Goal: Information Seeking & Learning: Learn about a topic

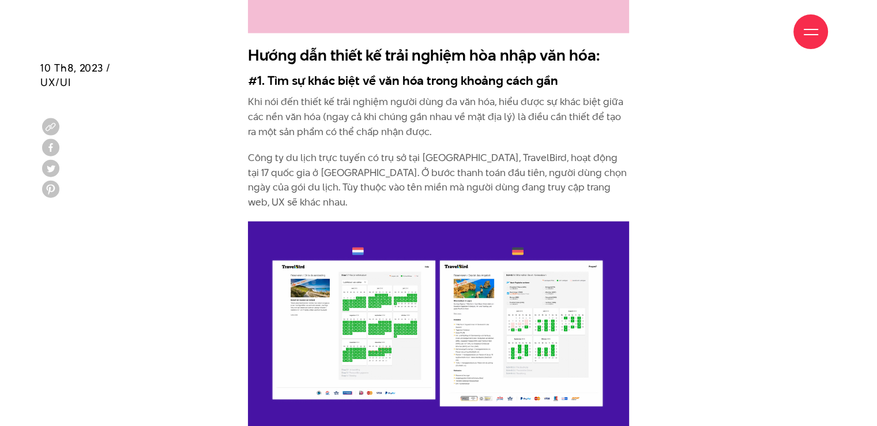
scroll to position [1942, 0]
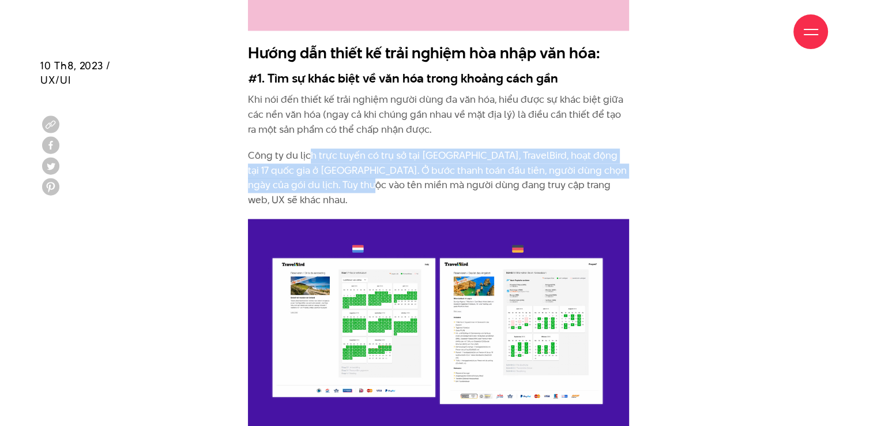
drag, startPoint x: 309, startPoint y: 121, endPoint x: 364, endPoint y: 155, distance: 64.8
click at [364, 155] on p "Công ty du lịch trực tuyến có trụ sở tại [GEOGRAPHIC_DATA], TravelBird, hoạt độ…" at bounding box center [438, 177] width 381 height 59
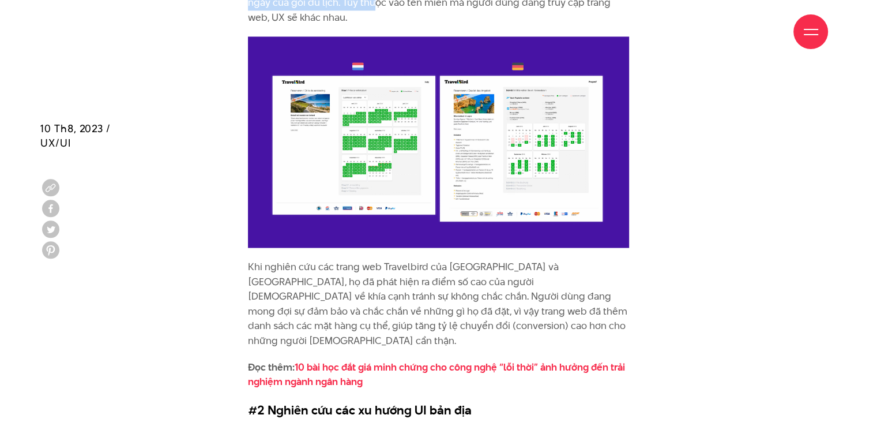
scroll to position [2215, 0]
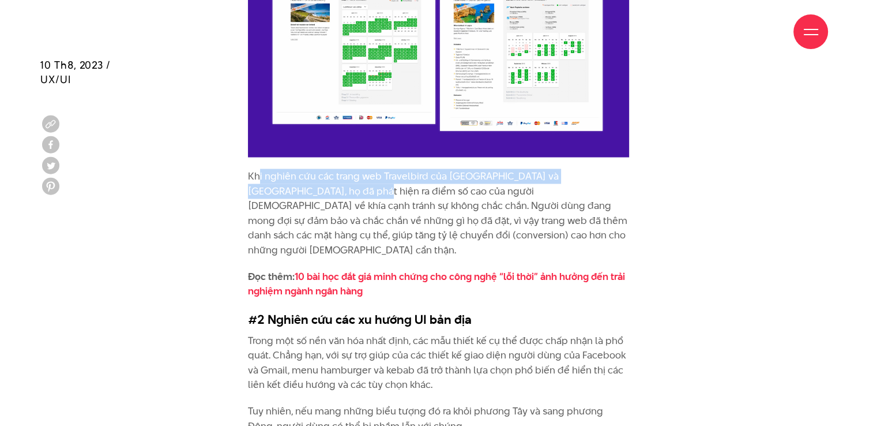
drag, startPoint x: 258, startPoint y: 136, endPoint x: 295, endPoint y: 153, distance: 40.5
click at [295, 169] on p "Khi nghiên cứu các trang web Travelbird của [GEOGRAPHIC_DATA] và [GEOGRAPHIC_DA…" at bounding box center [438, 213] width 381 height 89
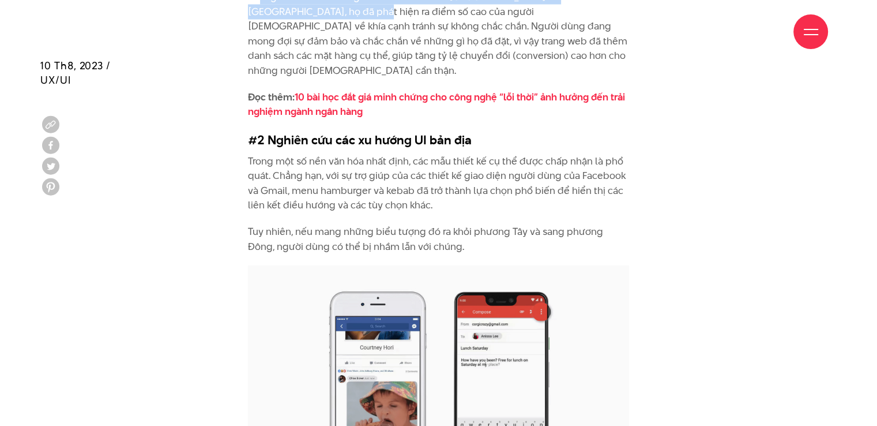
scroll to position [2395, 0]
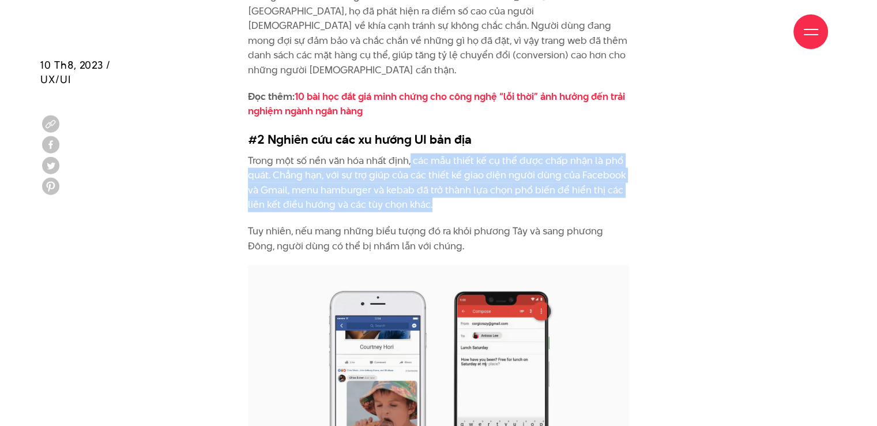
drag, startPoint x: 410, startPoint y: 102, endPoint x: 456, endPoint y: 145, distance: 63.7
click at [456, 153] on p "Trong một số nền văn hóa nhất định, các mẫu thiết kế cụ thể được chấp nhận là p…" at bounding box center [438, 182] width 381 height 59
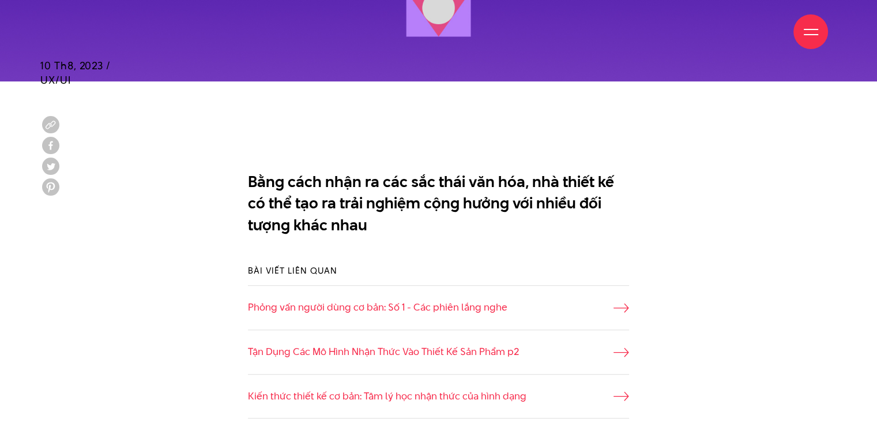
scroll to position [558, 0]
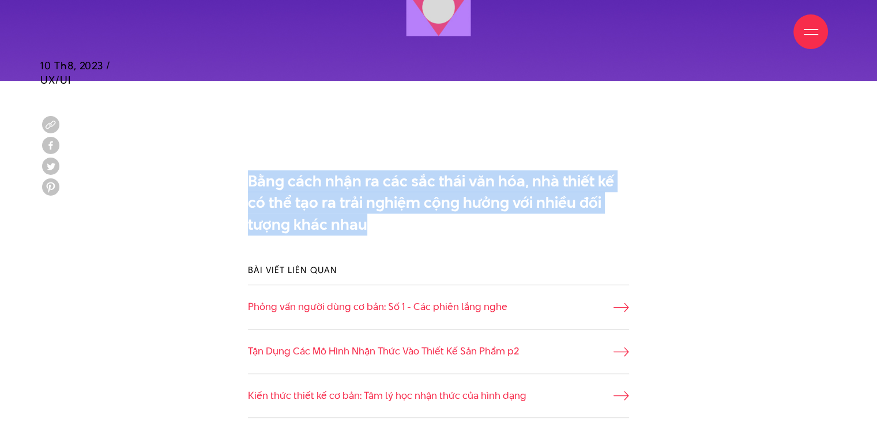
drag, startPoint x: 252, startPoint y: 178, endPoint x: 366, endPoint y: 226, distance: 124.1
click at [366, 226] on p "Bằng cách nhận ra các sắc thái văn hóa, nhà thiết kế có thể tạo ra trải nghiệm …" at bounding box center [438, 202] width 381 height 65
copy p "Bằng cách nhận ra các sắc thái văn hóa, nhà thiết kế có thể tạo ra trải nghiệm …"
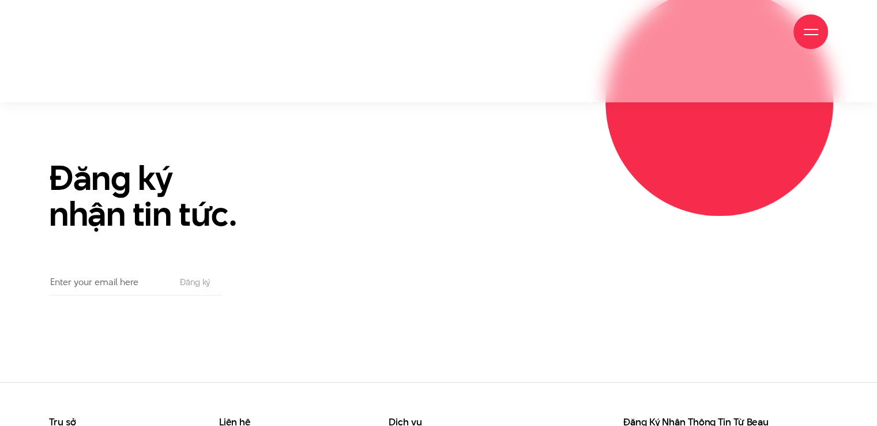
scroll to position [5714, 0]
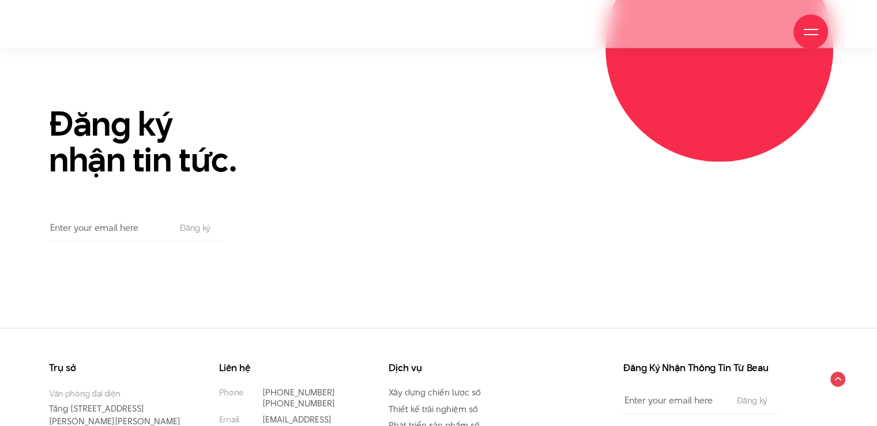
drag, startPoint x: 121, startPoint y: 407, endPoint x: 170, endPoint y: 410, distance: 49.2
copy p "Beau Agency"
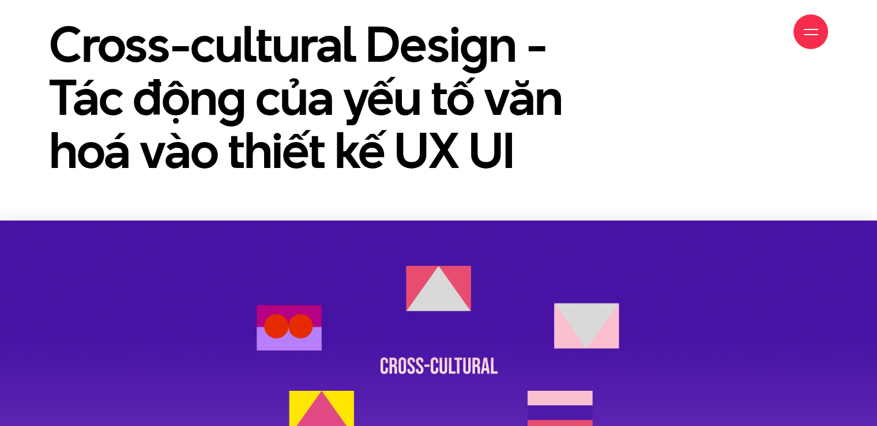
scroll to position [136, 0]
